Goal: Task Accomplishment & Management: Use online tool/utility

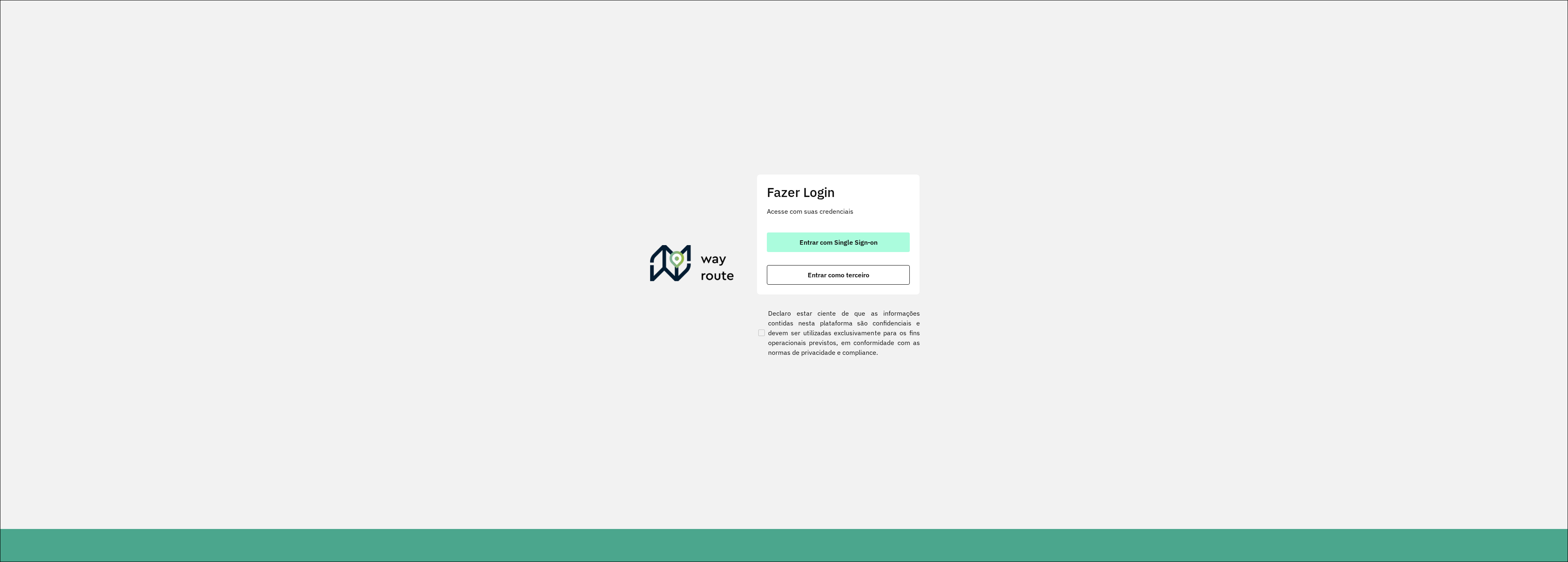
click at [829, 237] on button "Entrar com Single Sign-on" at bounding box center [838, 242] width 143 height 20
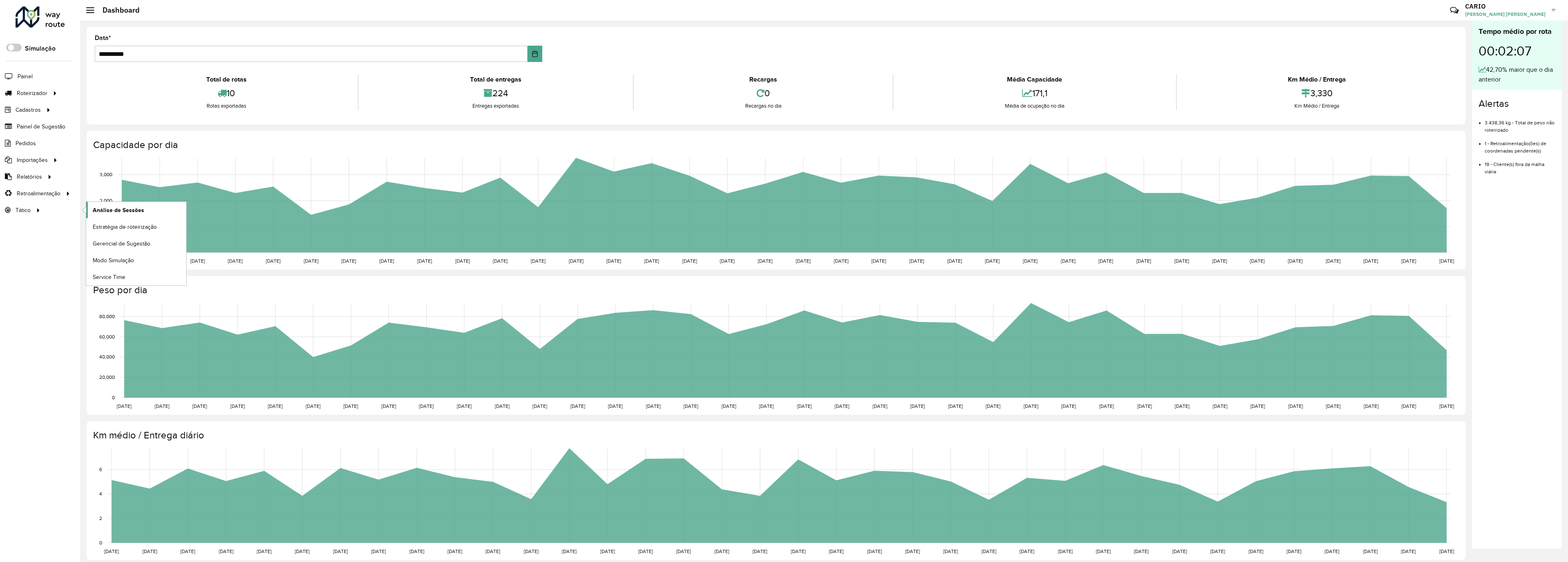
click at [111, 214] on span "Análise de Sessões" at bounding box center [118, 210] width 51 height 9
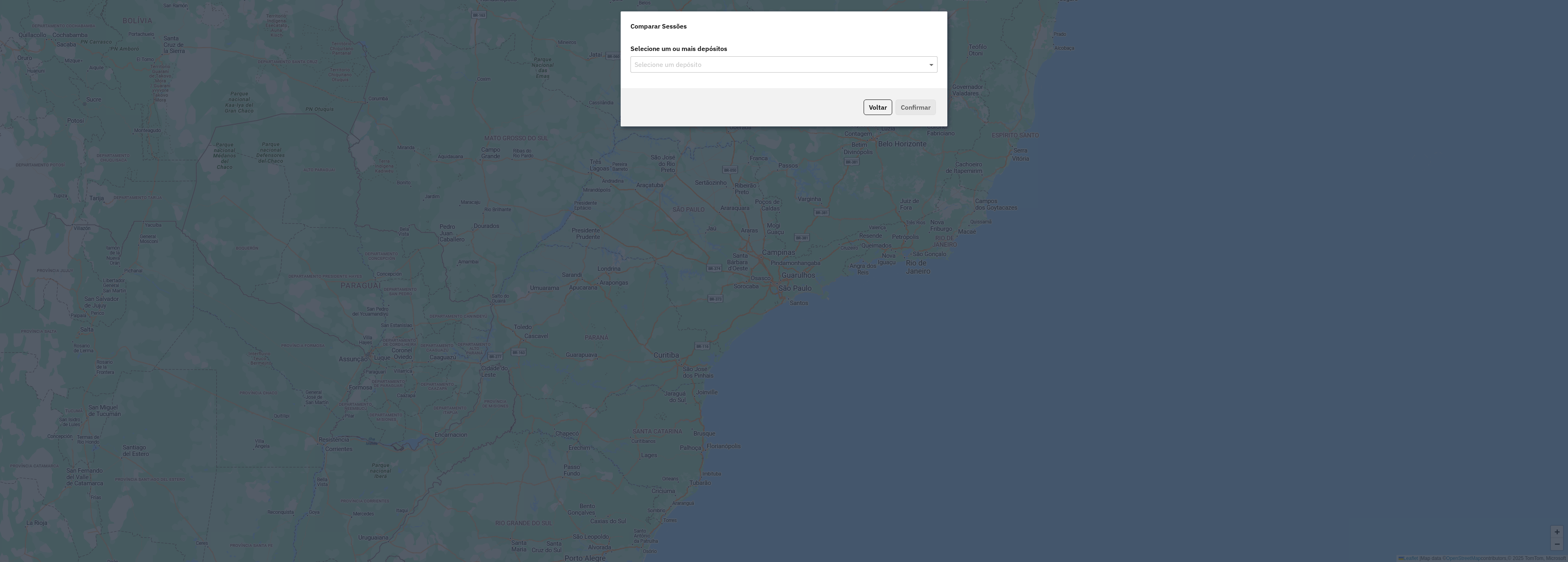
click at [930, 67] on span at bounding box center [932, 65] width 10 height 10
click at [932, 63] on span at bounding box center [932, 65] width 10 height 10
click at [800, 90] on div "CDD Guanambi" at bounding box center [784, 88] width 306 height 14
click at [936, 102] on div "Voltar Confirmar" at bounding box center [784, 108] width 327 height 38
click at [926, 105] on button "Confirmar" at bounding box center [915, 108] width 40 height 15
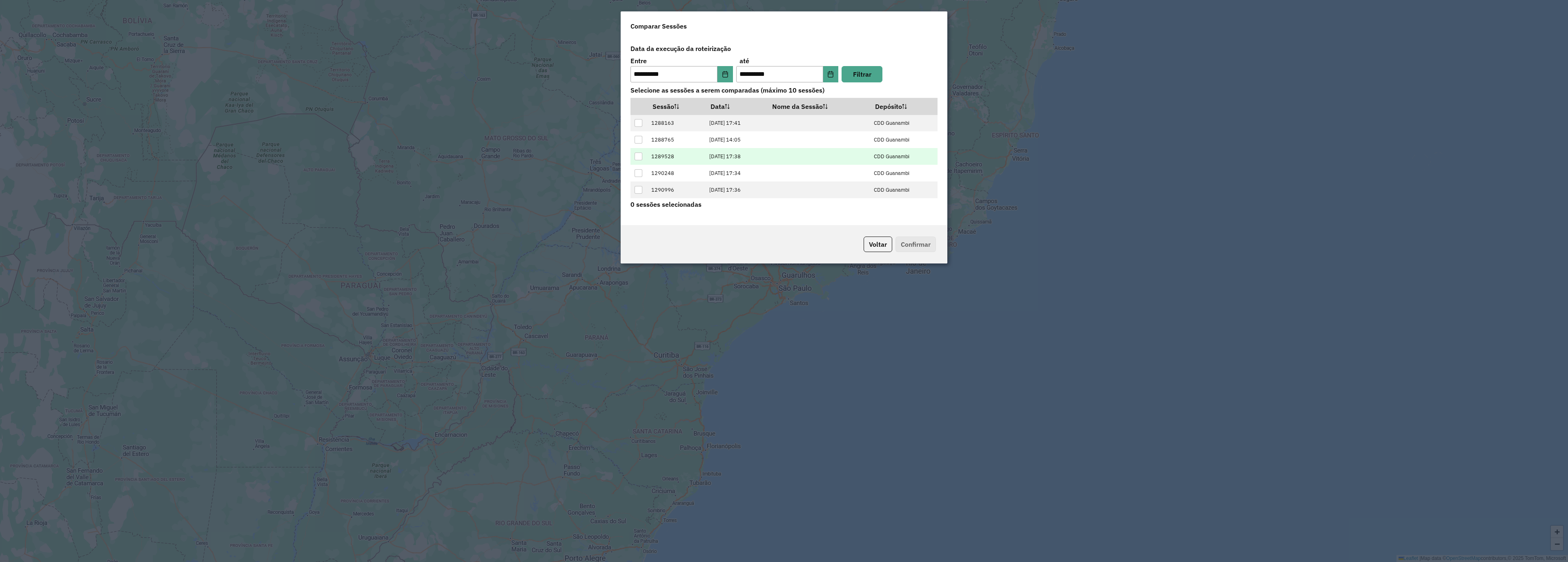
scroll to position [33, 0]
click at [636, 191] on div at bounding box center [639, 191] width 8 height 8
click at [914, 247] on button "Confirmar" at bounding box center [915, 244] width 40 height 15
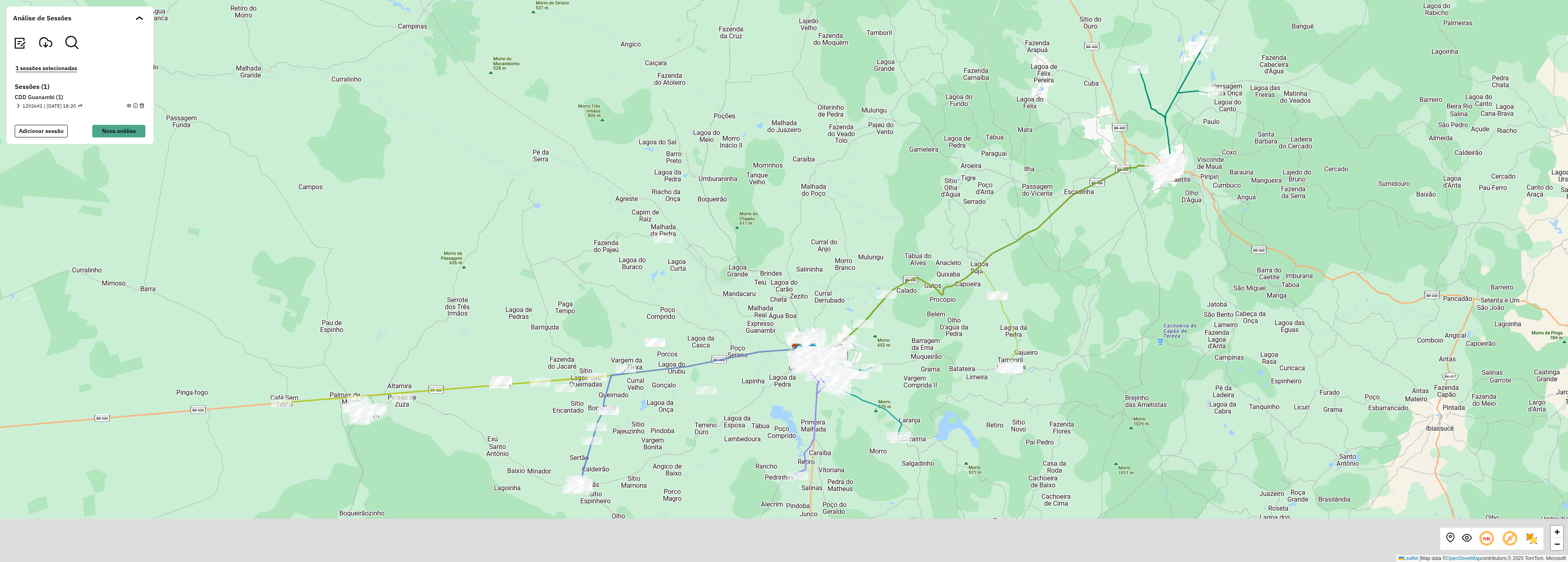
drag, startPoint x: 715, startPoint y: 340, endPoint x: 715, endPoint y: 295, distance: 45.0
click at [715, 295] on div "+ − Leaflet | Map data © OpenStreetMap contributors,© 2025 TomTom, Microsoft" at bounding box center [784, 281] width 1568 height 562
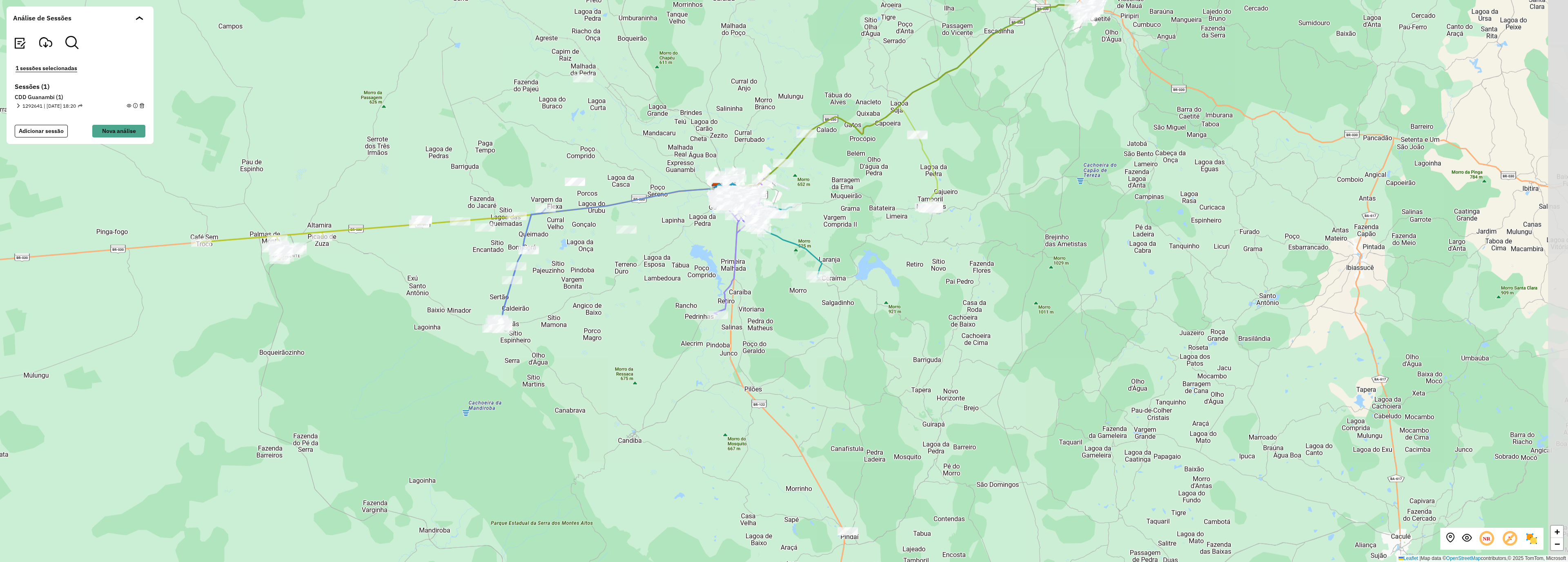
drag, startPoint x: 944, startPoint y: 435, endPoint x: 886, endPoint y: 316, distance: 132.4
click at [886, 316] on div "+ − Leaflet | Map data © OpenStreetMap contributors,© 2025 TomTom, Microsoft" at bounding box center [784, 281] width 1568 height 562
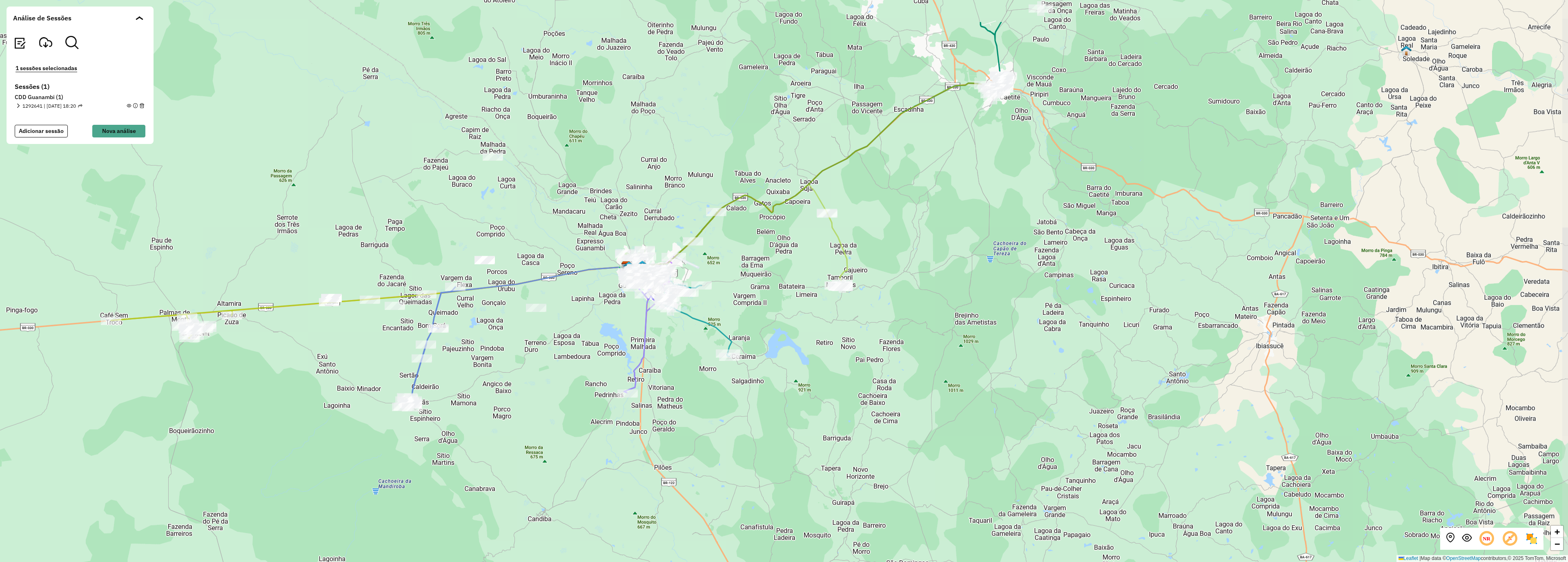
drag, startPoint x: 953, startPoint y: 245, endPoint x: 864, endPoint y: 322, distance: 117.7
click at [864, 322] on div "+ − Leaflet | Map data © OpenStreetMap contributors,© 2025 TomTom, Microsoft" at bounding box center [784, 281] width 1568 height 562
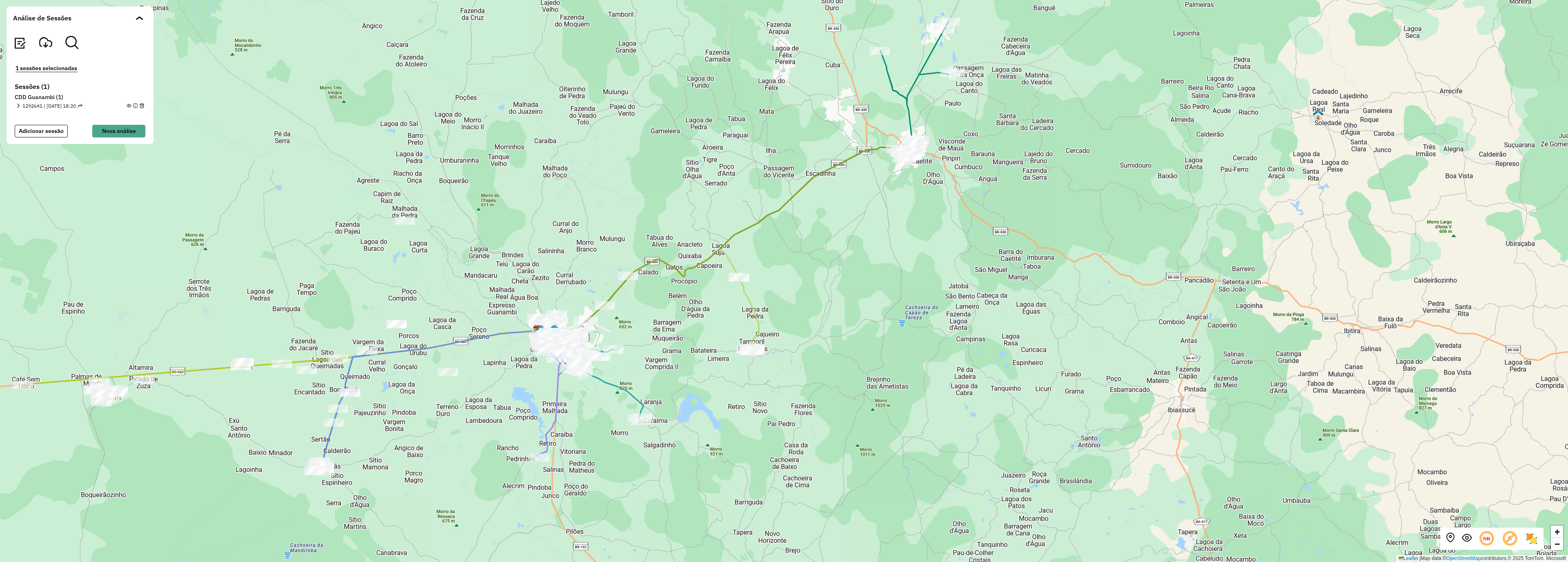
drag, startPoint x: 946, startPoint y: 242, endPoint x: 857, endPoint y: 307, distance: 110.2
click at [857, 307] on div "+ − Leaflet | Map data © OpenStreetMap contributors,© 2025 TomTom, Microsoft" at bounding box center [784, 281] width 1568 height 562
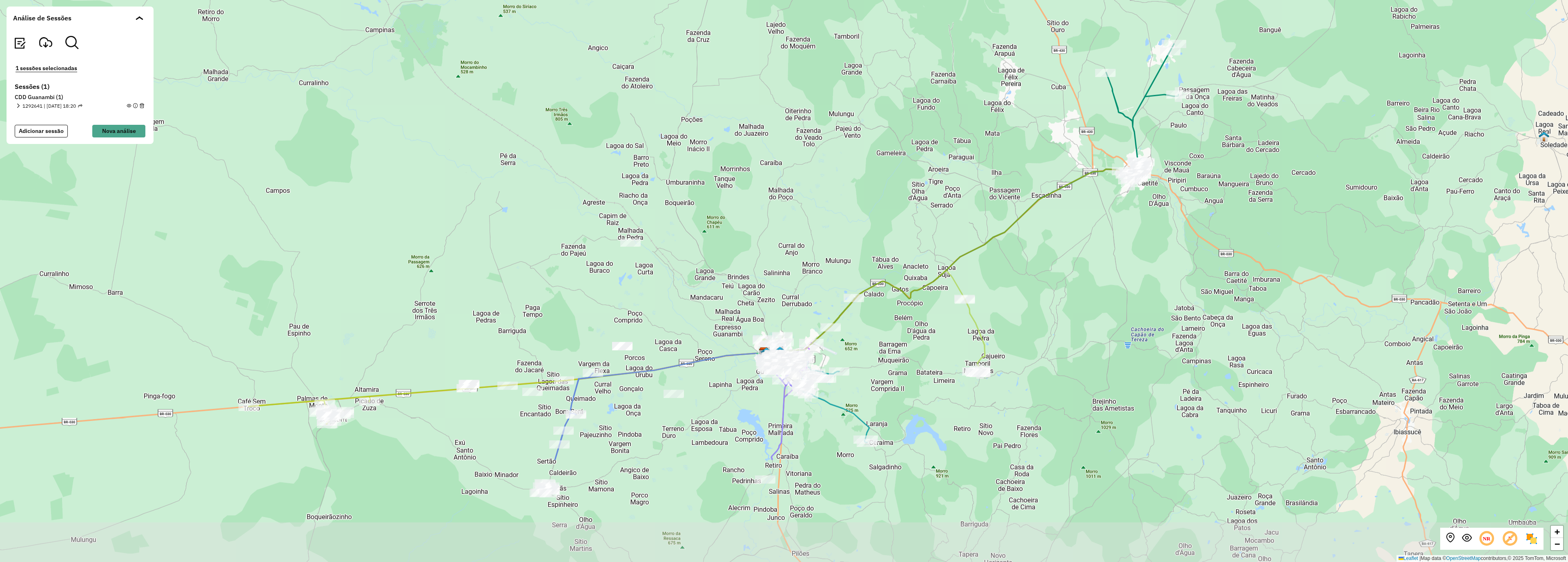
drag, startPoint x: 748, startPoint y: 369, endPoint x: 692, endPoint y: 206, distance: 172.4
click at [692, 206] on div "+ − Leaflet | Map data © OpenStreetMap contributors,© 2025 TomTom, Microsoft" at bounding box center [784, 281] width 1568 height 562
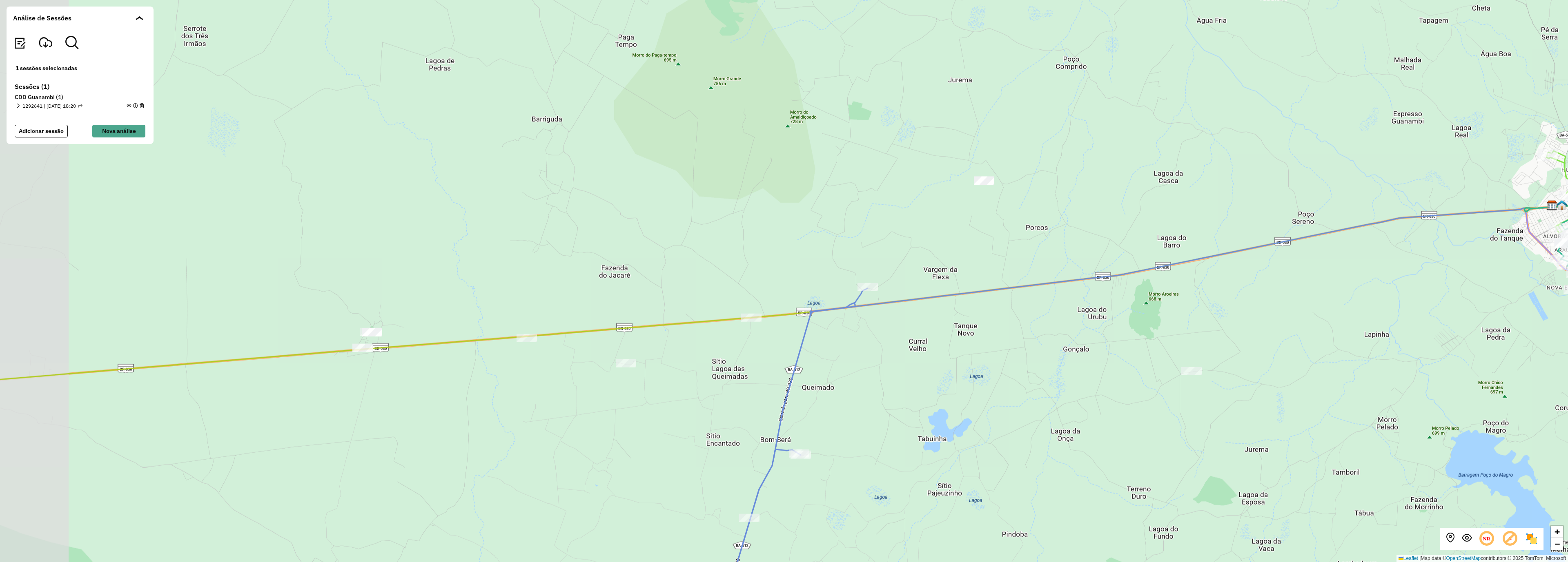
drag, startPoint x: 344, startPoint y: 408, endPoint x: 455, endPoint y: 377, distance: 115.2
click at [455, 377] on div "+ − Leaflet | Map data © OpenStreetMap contributors,© 2025 TomTom, Microsoft" at bounding box center [784, 281] width 1568 height 562
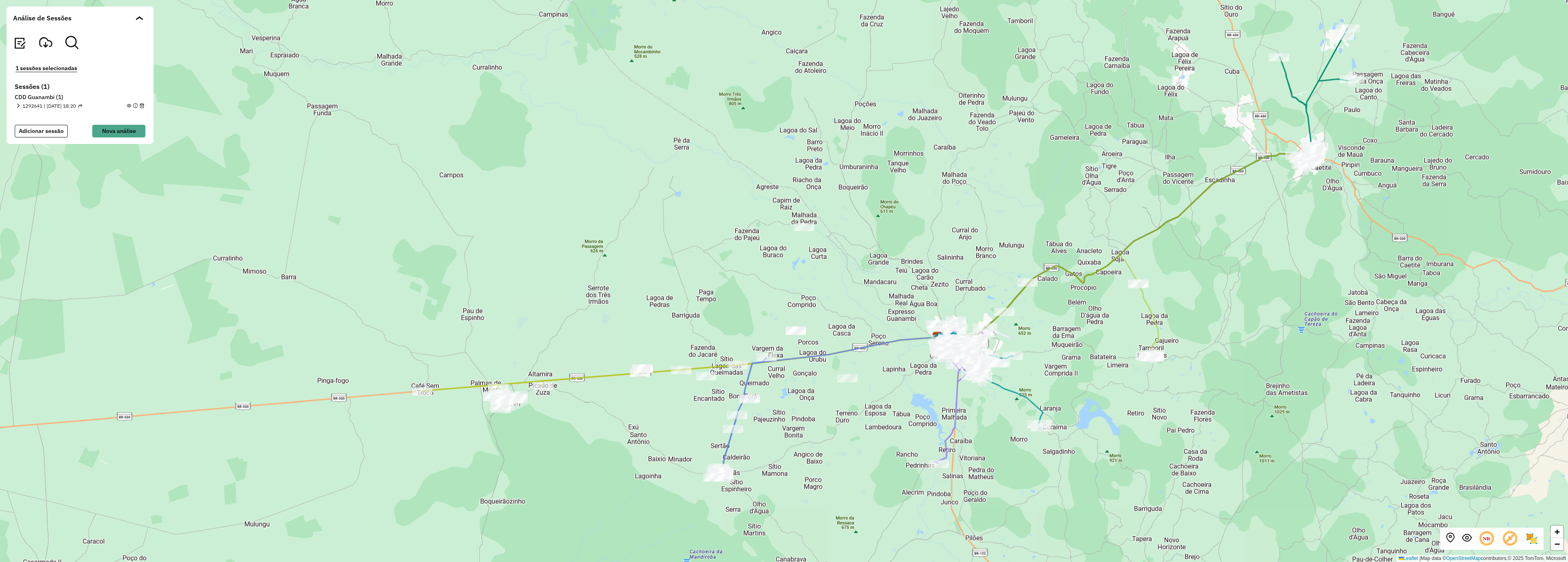
click at [129, 106] on em at bounding box center [129, 106] width 5 height 5
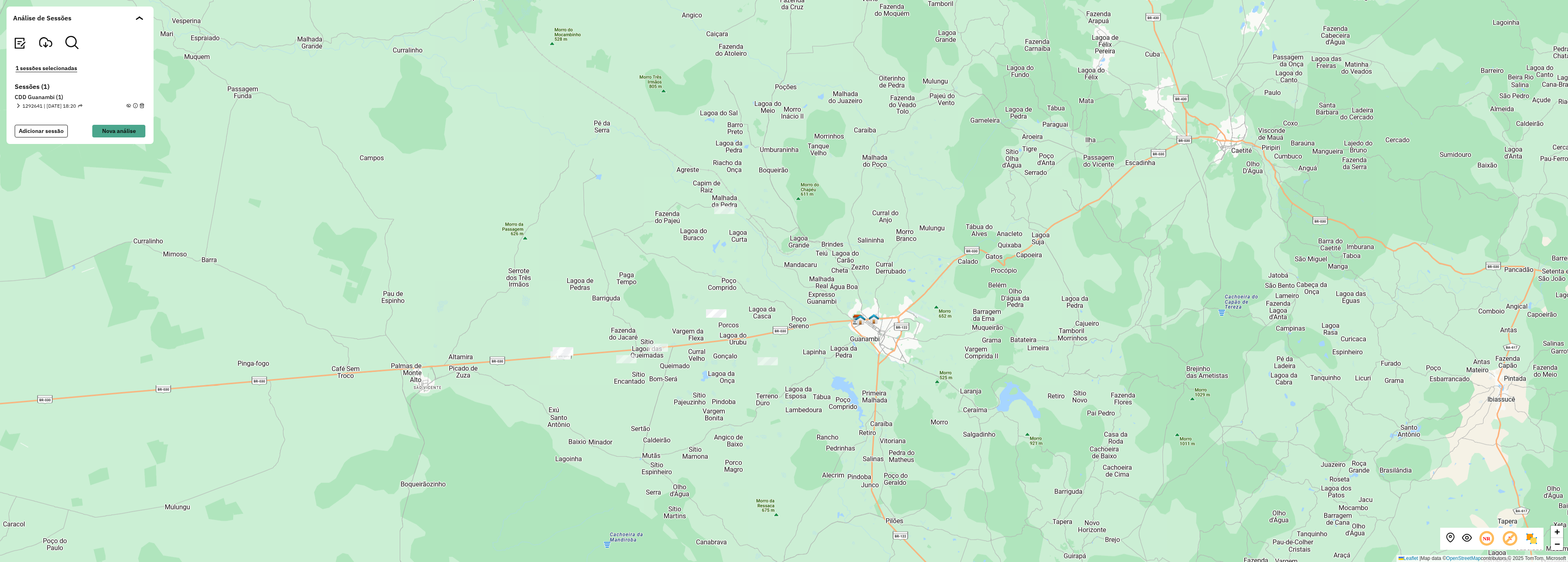
drag, startPoint x: 823, startPoint y: 407, endPoint x: 740, endPoint y: 389, distance: 84.9
click at [740, 389] on div "+ − Leaflet | Map data © OpenStreetMap contributors,© 2025 TomTom, Microsoft" at bounding box center [784, 281] width 1568 height 562
drag, startPoint x: 23, startPoint y: 105, endPoint x: 43, endPoint y: 105, distance: 20.0
click at [43, 105] on span "1292641 | 11/10/2025 - 18:20" at bounding box center [52, 107] width 60 height 8
drag, startPoint x: 42, startPoint y: 107, endPoint x: 23, endPoint y: 109, distance: 19.1
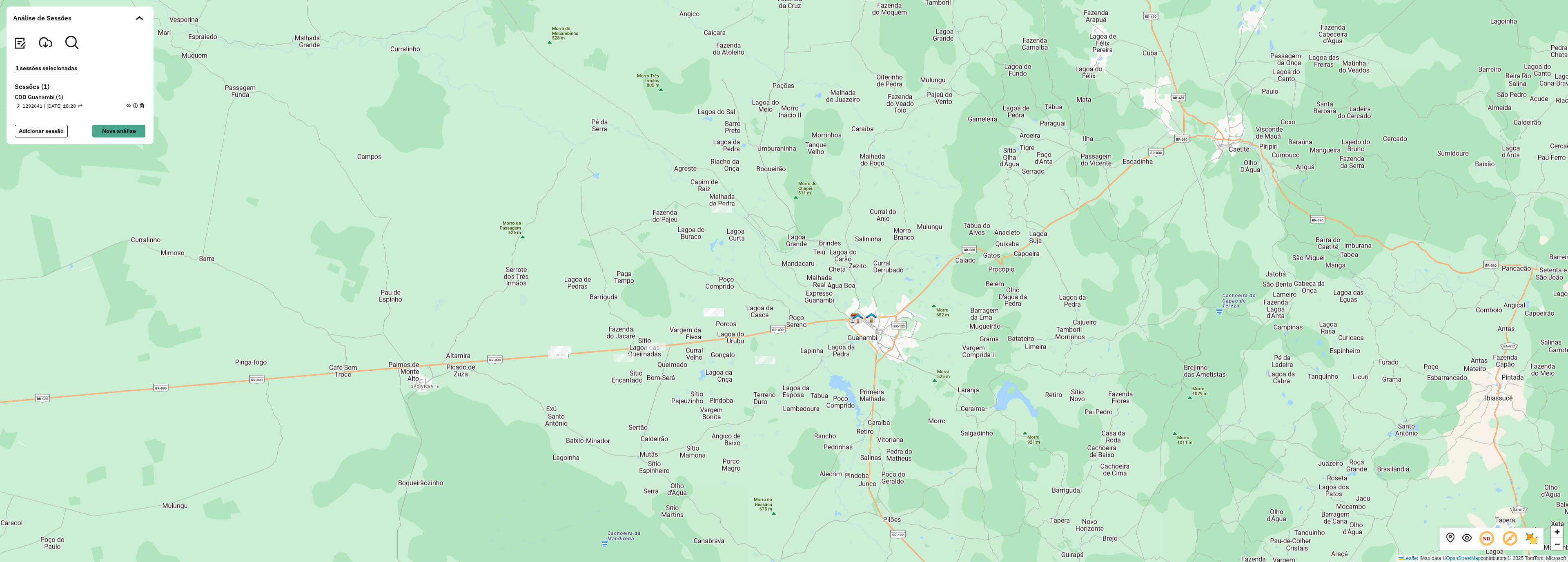
click at [23, 109] on span "1292641 | 11/10/2025 - 18:20" at bounding box center [52, 107] width 60 height 8
click at [16, 107] on em at bounding box center [18, 106] width 5 height 5
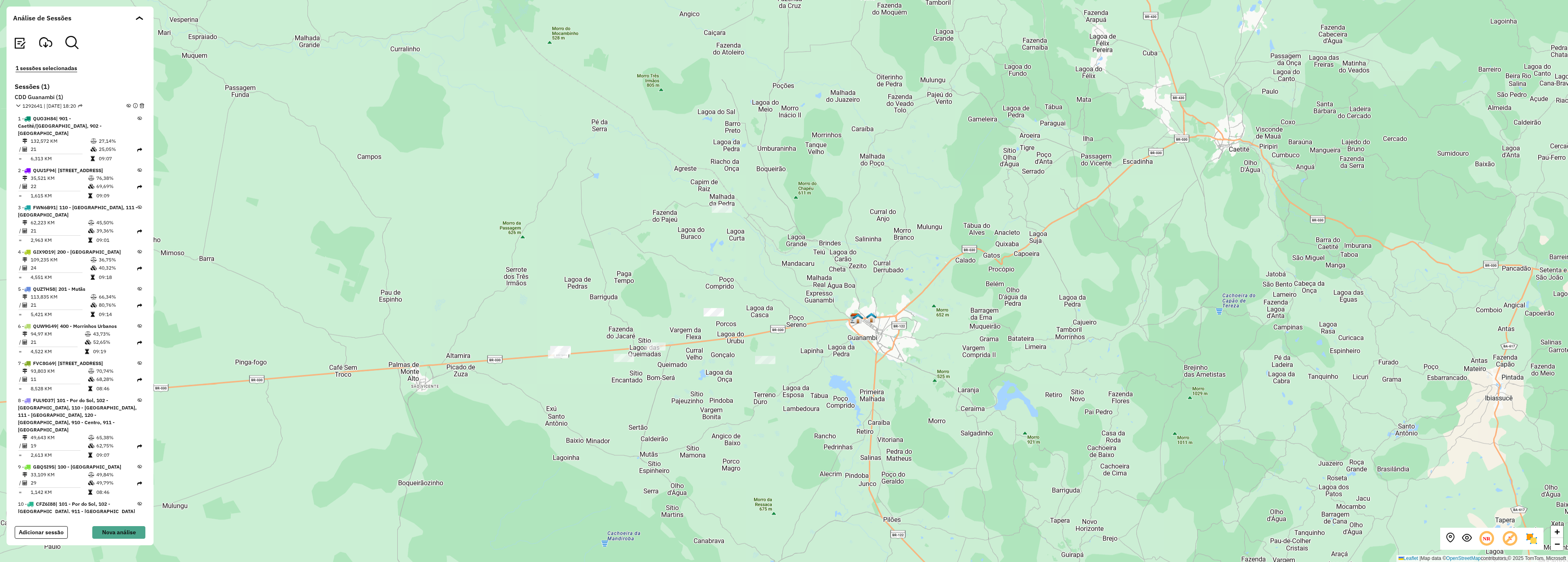
click at [123, 105] on div "1292641 | 11/10/2025 - 18:20" at bounding box center [80, 107] width 128 height 8
click at [127, 108] on em at bounding box center [129, 106] width 5 height 5
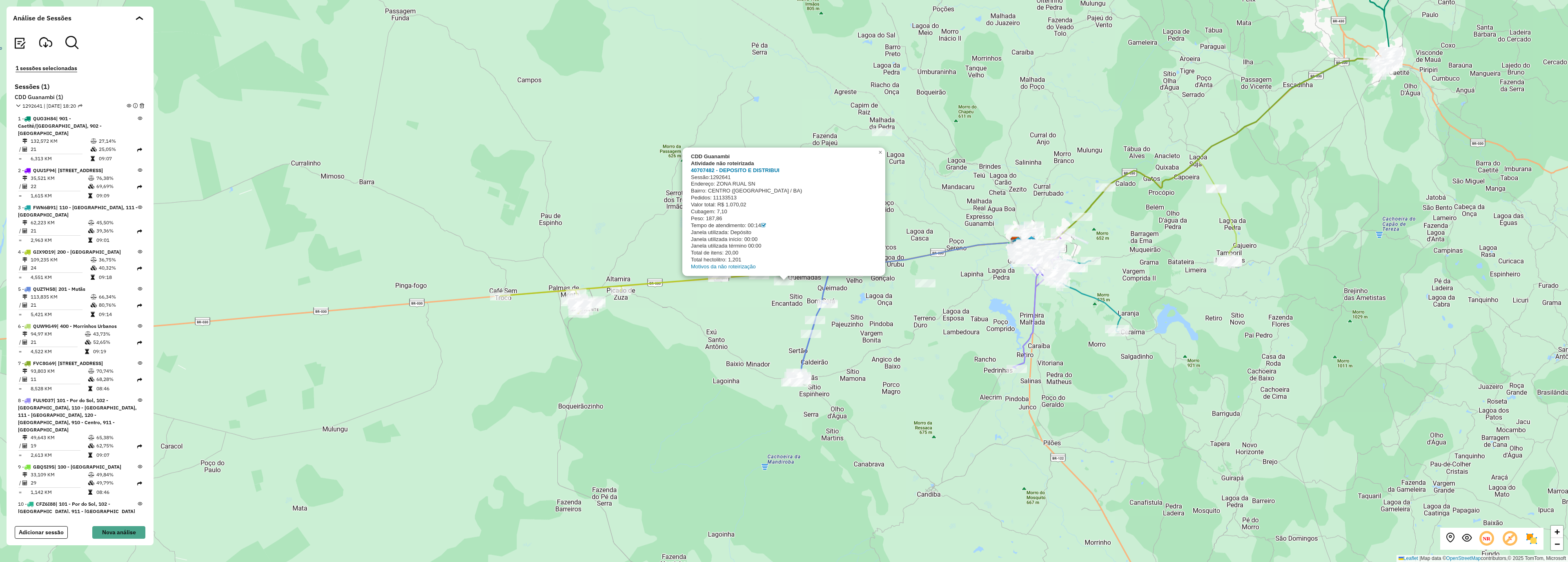
drag, startPoint x: 736, startPoint y: 177, endPoint x: 710, endPoint y: 176, distance: 26.0
click at [710, 176] on div "Sessão: 1292641" at bounding box center [783, 176] width 184 height 7
copy div "1292641"
